Goal: Transaction & Acquisition: Purchase product/service

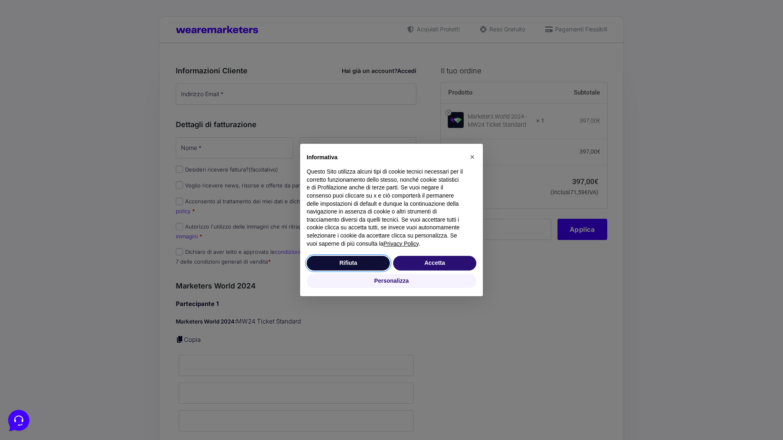
click at [348, 263] on button "Rifiuta" at bounding box center [348, 263] width 83 height 15
